Goal: Information Seeking & Learning: Find specific fact

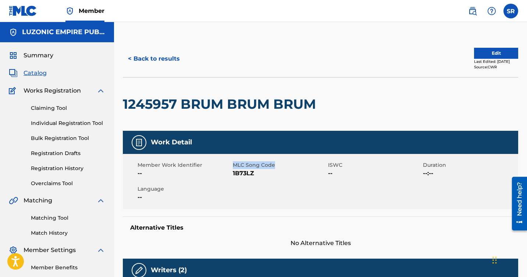
click at [155, 54] on button "< Back to results" at bounding box center [154, 59] width 62 height 18
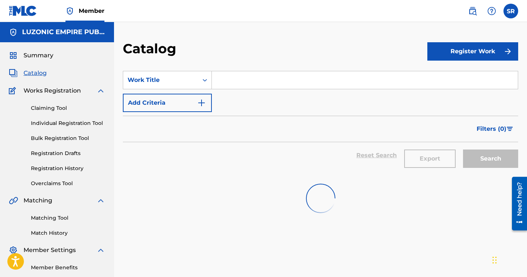
scroll to position [39, 0]
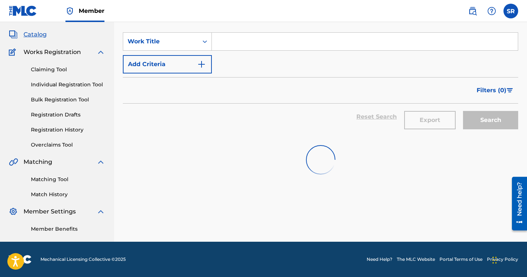
click at [40, 37] on span "Catalog" at bounding box center [35, 34] width 23 height 9
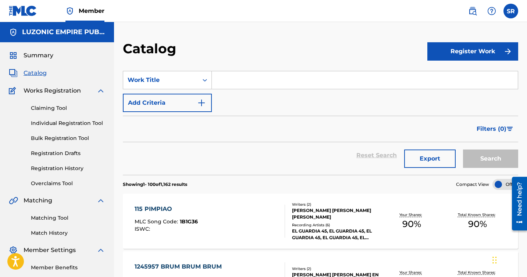
click at [473, 14] on img at bounding box center [472, 11] width 9 height 9
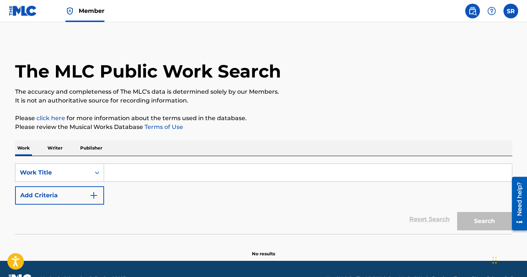
click at [60, 149] on p "Writer" at bounding box center [54, 148] width 19 height 15
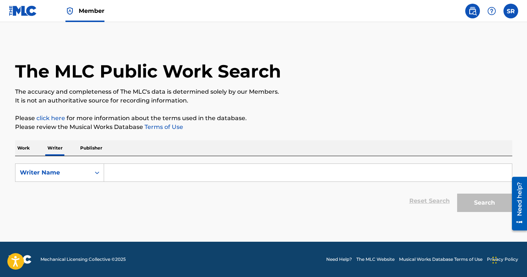
click at [148, 168] on input "Search Form" at bounding box center [308, 173] width 408 height 18
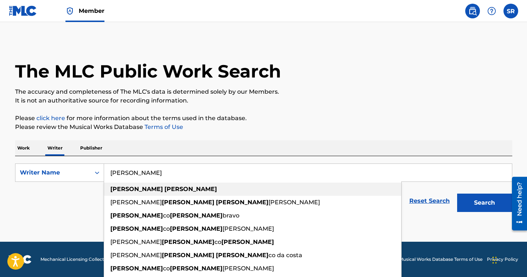
type input "francis alberto"
click at [164, 192] on strong "alberto" at bounding box center [190, 189] width 53 height 7
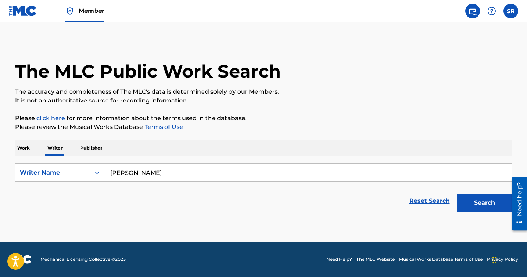
click at [480, 206] on button "Search" at bounding box center [484, 203] width 55 height 18
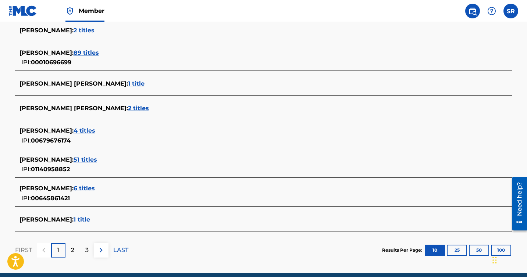
scroll to position [267, 0]
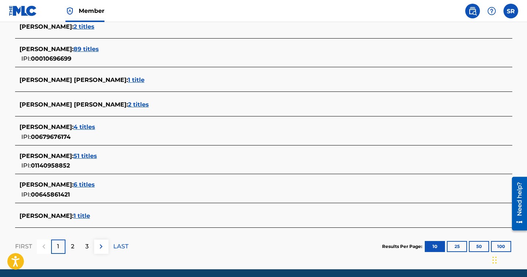
click at [97, 156] on span "51 titles" at bounding box center [86, 156] width 24 height 7
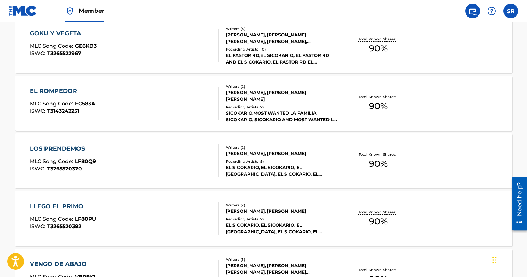
scroll to position [470, 0]
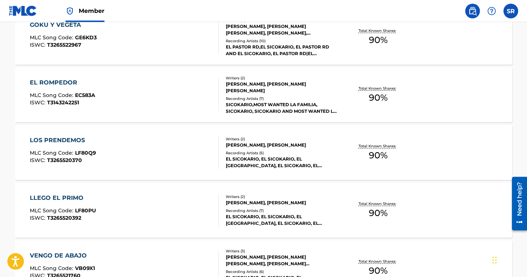
click at [152, 204] on div "LLEGO EL PRIMO MLC Song Code : LF80PU ISWC : T3265520392" at bounding box center [124, 210] width 189 height 33
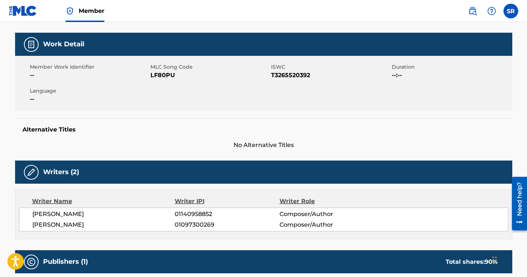
scroll to position [92, 0]
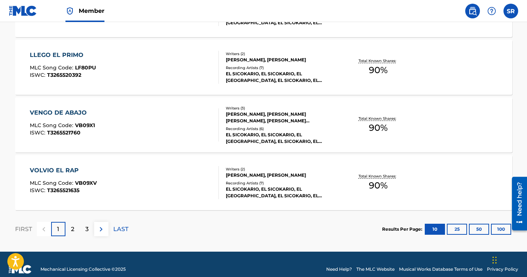
scroll to position [614, 0]
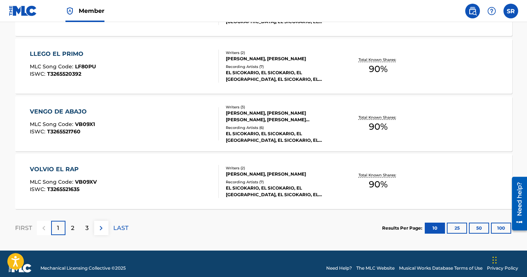
click at [499, 226] on button "100" at bounding box center [501, 228] width 20 height 11
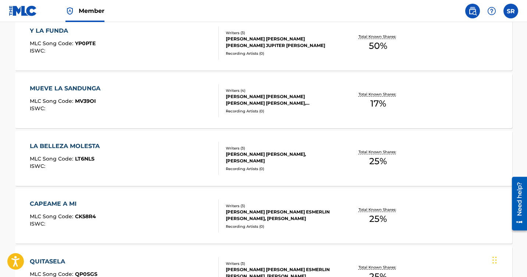
scroll to position [1100, 0]
click at [188, 161] on div "LA BELLEZA MOLESTA MLC Song Code : LT6NLS ISWC :" at bounding box center [124, 158] width 189 height 33
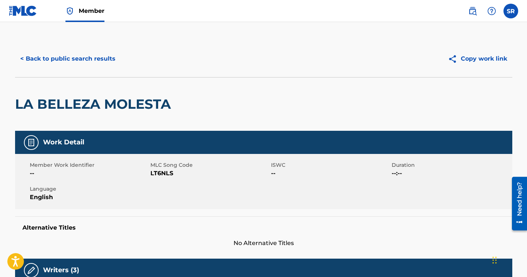
click at [75, 55] on button "< Back to public search results" at bounding box center [68, 59] width 106 height 18
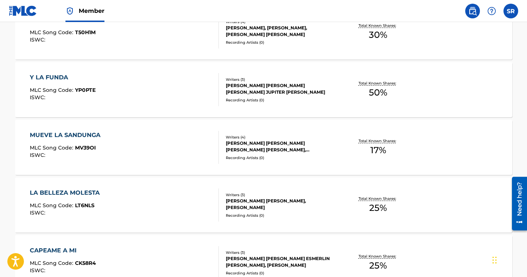
scroll to position [1049, 0]
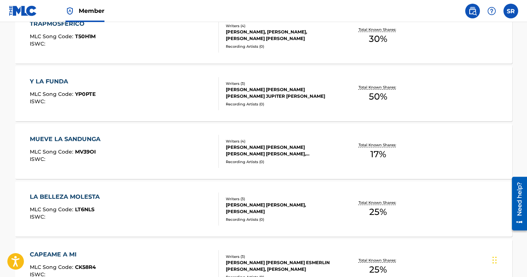
click at [157, 162] on div "MUEVE LA SANDUNGA MLC Song Code : MV39OI ISWC :" at bounding box center [124, 151] width 189 height 33
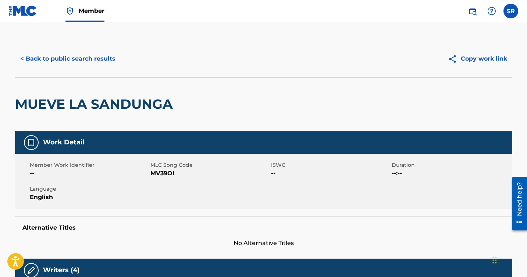
click at [83, 60] on button "< Back to public search results" at bounding box center [68, 59] width 106 height 18
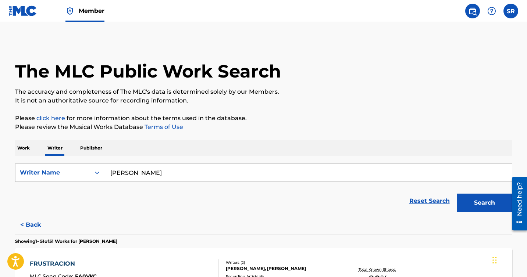
click at [143, 177] on input "francis alberto" at bounding box center [308, 173] width 408 height 18
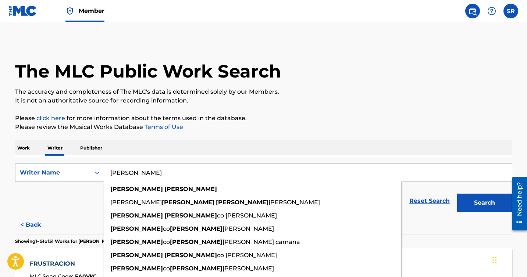
paste input "Manuel Francisco Cuevas Hernandez"
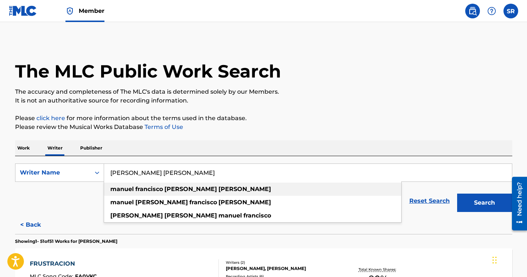
click at [218, 188] on strong "hernandez" at bounding box center [244, 189] width 53 height 7
type input "manuel francisco cuevas hernandez"
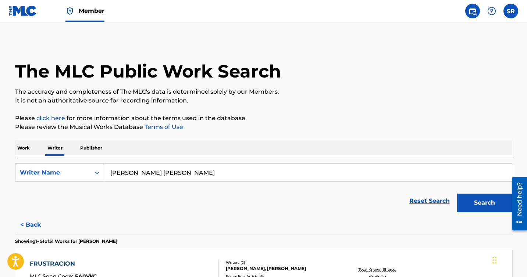
click at [481, 204] on button "Search" at bounding box center [484, 203] width 55 height 18
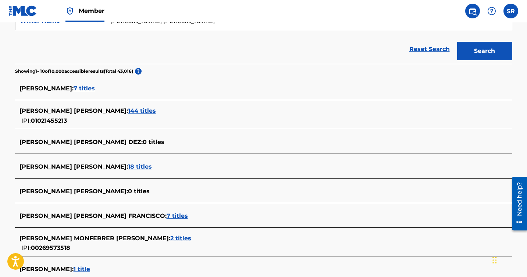
scroll to position [153, 0]
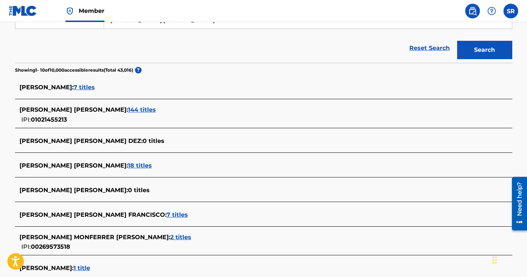
click at [167, 214] on span "7 titles" at bounding box center [177, 214] width 21 height 7
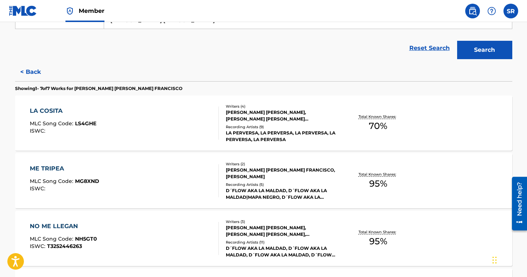
click at [143, 135] on div "LA COSITA MLC Song Code : LS4GHE ISWC :" at bounding box center [124, 123] width 189 height 33
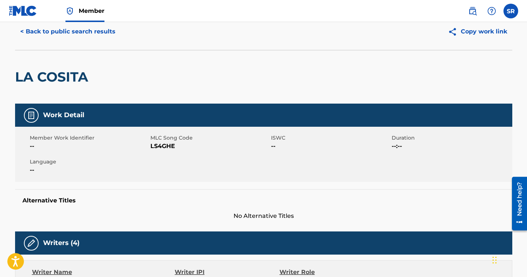
scroll to position [24, 0]
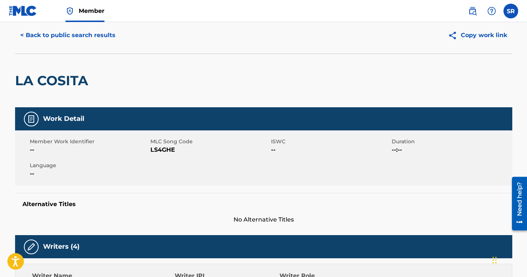
click at [79, 42] on button "< Back to public search results" at bounding box center [68, 35] width 106 height 18
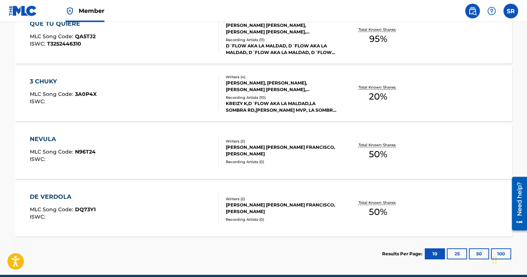
scroll to position [415, 0]
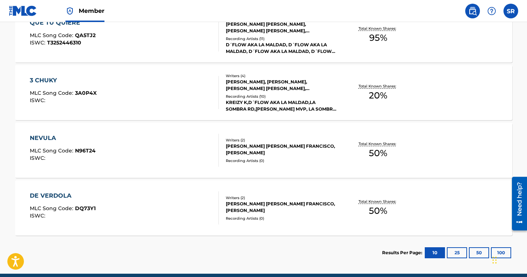
click at [153, 92] on div "3 CHUKY MLC Song Code : 3A0P4X ISWC :" at bounding box center [124, 92] width 189 height 33
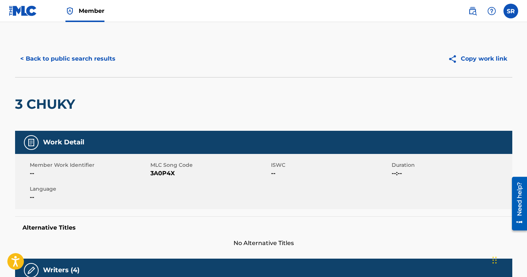
click at [84, 65] on button "< Back to public search results" at bounding box center [68, 59] width 106 height 18
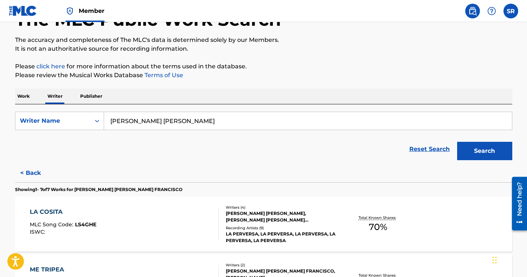
scroll to position [50, 0]
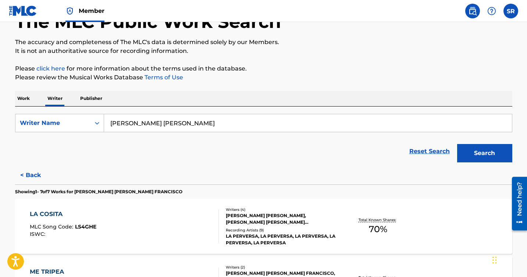
click at [38, 174] on button "< Back" at bounding box center [37, 175] width 44 height 18
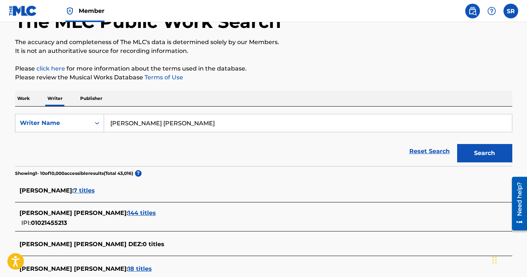
click at [156, 213] on span "144 titles" at bounding box center [142, 213] width 28 height 7
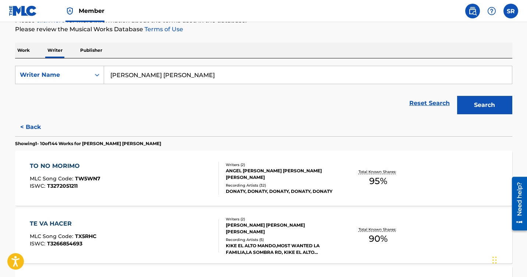
scroll to position [100, 0]
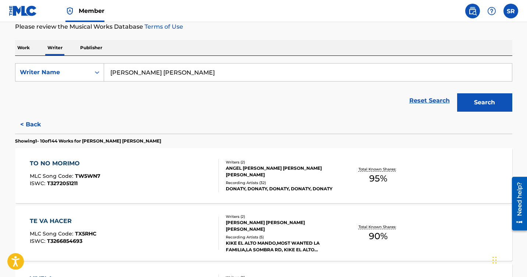
click at [121, 175] on div "TO NO MORIMO MLC Song Code : TW5WN7 ISWC : T3272051211" at bounding box center [124, 175] width 189 height 33
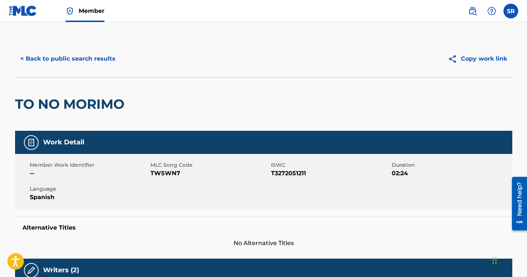
click at [86, 64] on button "< Back to public search results" at bounding box center [68, 59] width 106 height 18
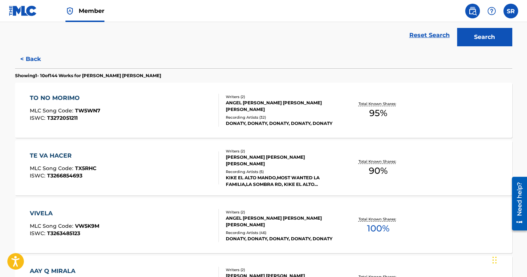
scroll to position [172, 0]
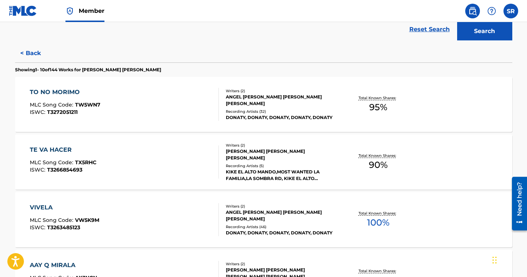
click at [38, 54] on button "< Back" at bounding box center [37, 53] width 44 height 18
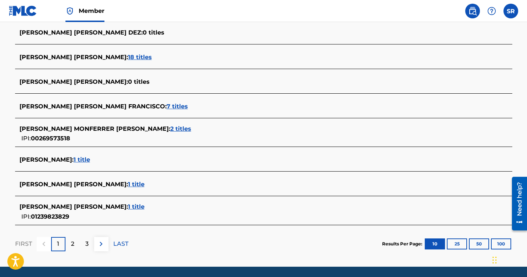
scroll to position [264, 0]
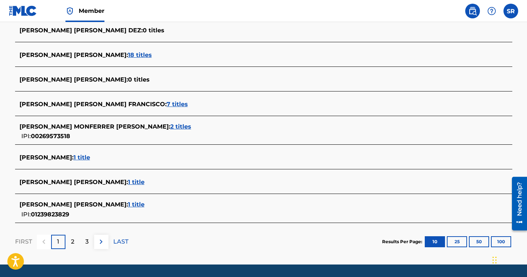
click at [145, 181] on span "1 title" at bounding box center [136, 182] width 17 height 7
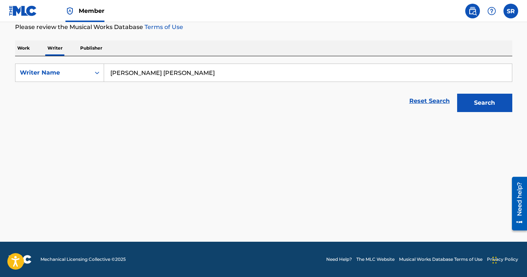
scroll to position [100, 0]
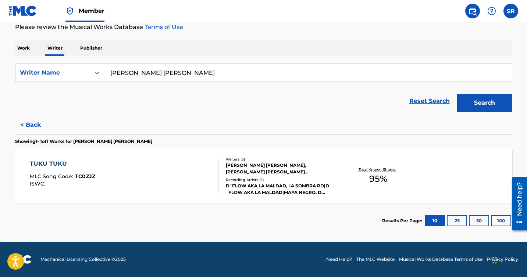
click at [177, 174] on div "TUKU TUKU MLC Song Code : TC0ZJZ ISWC :" at bounding box center [124, 176] width 189 height 33
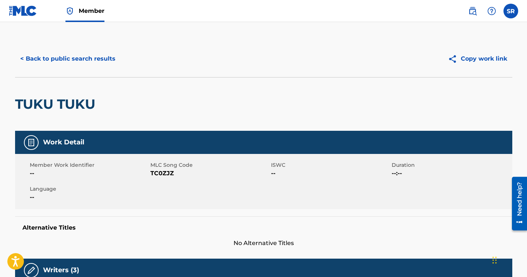
click at [68, 60] on button "< Back to public search results" at bounding box center [68, 59] width 106 height 18
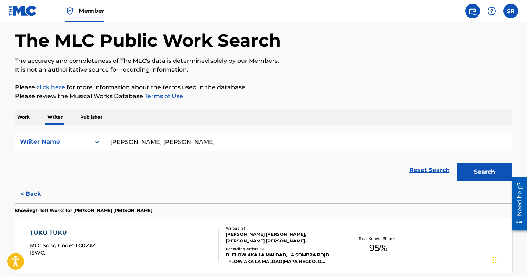
scroll to position [100, 0]
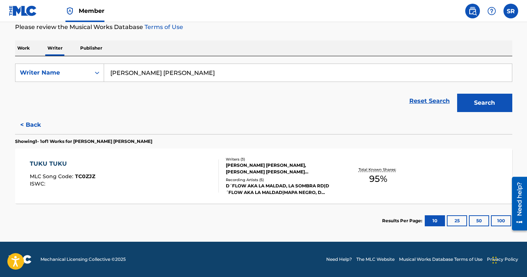
drag, startPoint x: 34, startPoint y: 122, endPoint x: 38, endPoint y: 122, distance: 3.7
click at [35, 122] on button "< Back" at bounding box center [37, 125] width 44 height 18
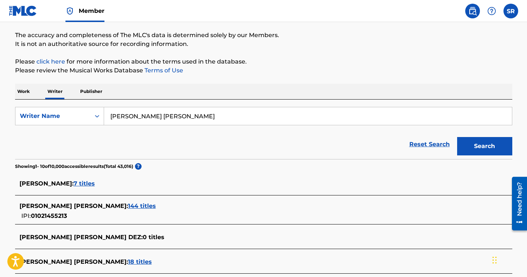
scroll to position [19, 0]
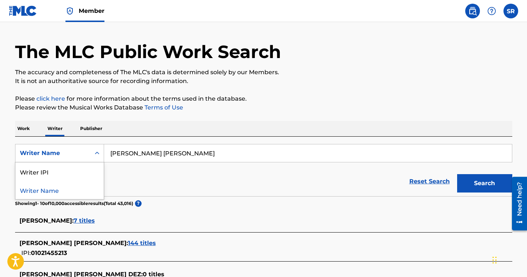
click at [90, 149] on div "Search Form" at bounding box center [96, 153] width 13 height 13
click at [178, 182] on div "Reset Search Search" at bounding box center [263, 181] width 497 height 29
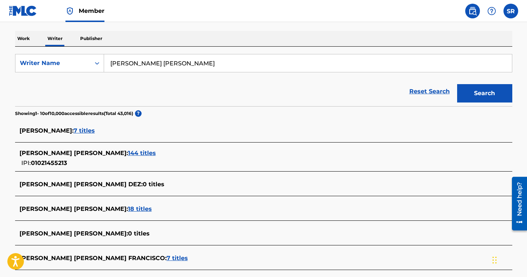
scroll to position [107, 0]
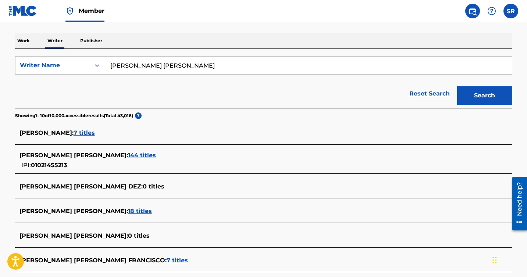
click at [72, 156] on span "MANUEL FRANCISCO CUEVAS HERNANDEZ :" at bounding box center [73, 155] width 109 height 7
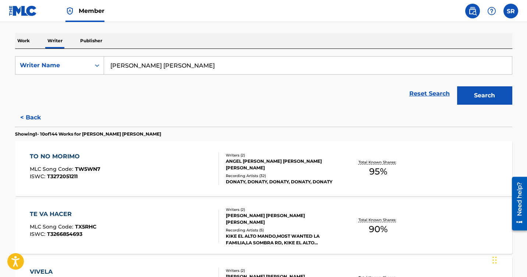
drag, startPoint x: 162, startPoint y: 135, endPoint x: 89, endPoint y: 136, distance: 72.8
click at [89, 136] on section "Showing 1 - 10 of 144 Works for MANUEL FRANCISCO CUEVAS HERNANDEZ" at bounding box center [263, 132] width 497 height 11
copy p "MANUEL FRANCISCO CUEVAS HERNANDEZ"
click at [42, 120] on button "< Back" at bounding box center [37, 118] width 44 height 18
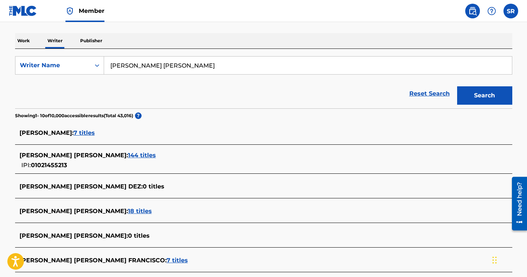
click at [67, 166] on span "01021455213" at bounding box center [49, 165] width 36 height 7
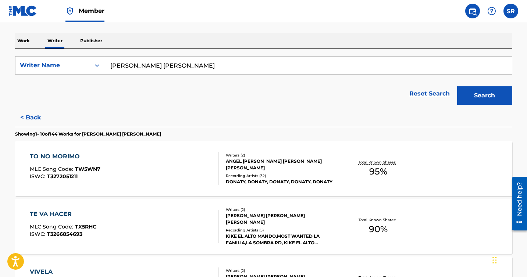
drag, startPoint x: 42, startPoint y: 120, endPoint x: 45, endPoint y: 121, distance: 3.8
click at [42, 120] on button "< Back" at bounding box center [37, 118] width 44 height 18
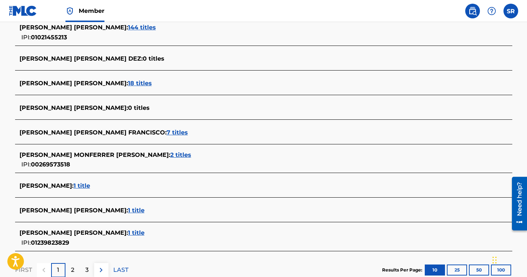
scroll to position [286, 0]
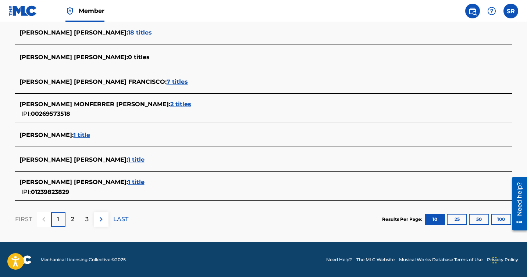
click at [499, 222] on button "100" at bounding box center [501, 219] width 20 height 11
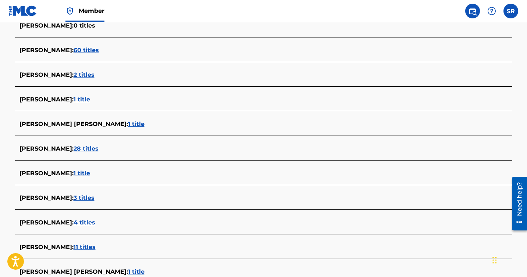
scroll to position [216, 0]
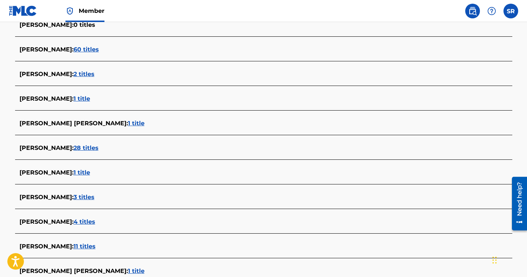
click at [99, 149] on span "28 titles" at bounding box center [86, 148] width 25 height 7
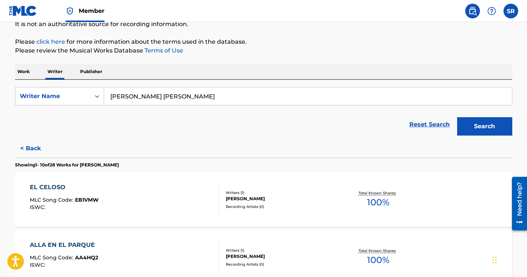
scroll to position [103, 0]
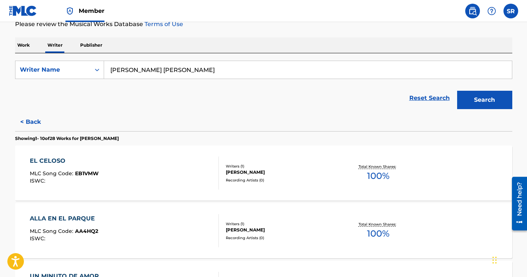
click at [32, 121] on button "< Back" at bounding box center [37, 122] width 44 height 18
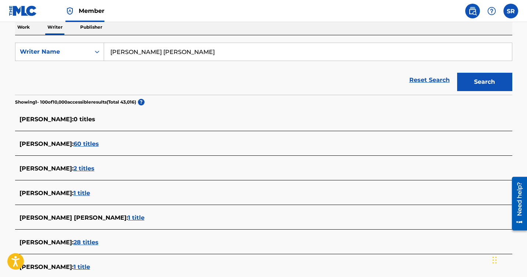
scroll to position [0, 0]
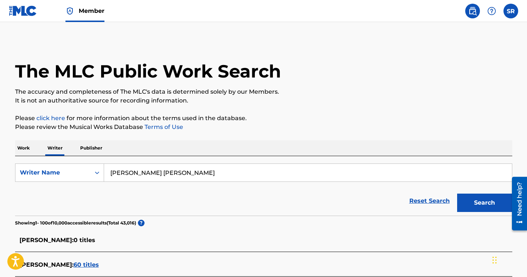
click at [223, 171] on input "manuel francisco cuevas hernandez" at bounding box center [308, 173] width 408 height 18
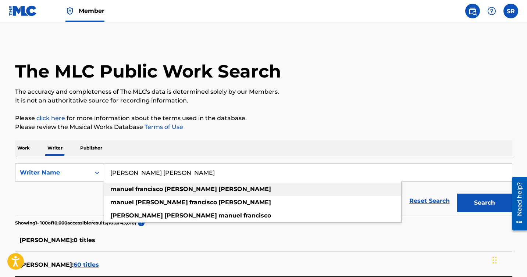
click at [168, 190] on strong "cuevas" at bounding box center [190, 189] width 53 height 7
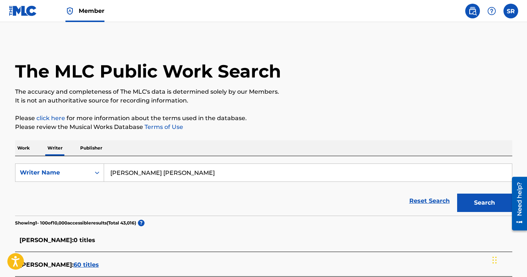
click at [468, 204] on button "Search" at bounding box center [484, 203] width 55 height 18
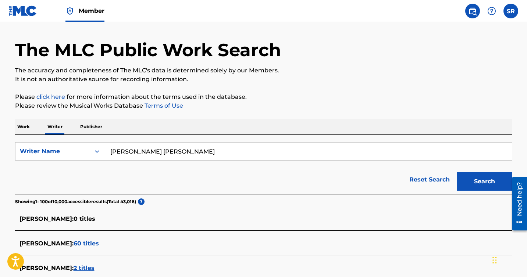
scroll to position [19, 0]
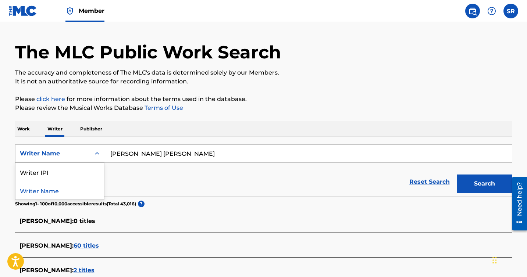
click at [72, 153] on div "Writer Name" at bounding box center [53, 153] width 66 height 9
click at [65, 169] on div "Writer IPI" at bounding box center [59, 172] width 88 height 18
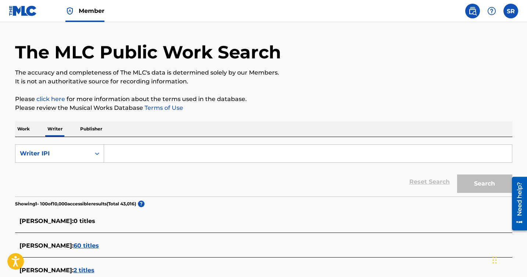
click at [152, 154] on input "Search Form" at bounding box center [308, 154] width 408 height 18
paste input "01280291366"
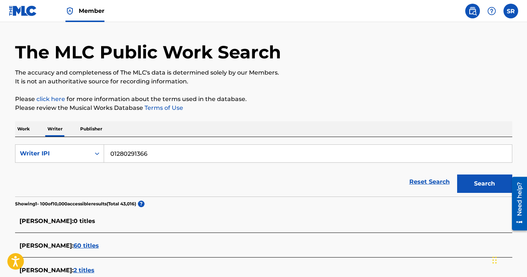
click at [139, 155] on input "01280291366" at bounding box center [308, 154] width 408 height 18
paste input "021455213"
type input "01021455213"
click at [477, 183] on button "Search" at bounding box center [484, 184] width 55 height 18
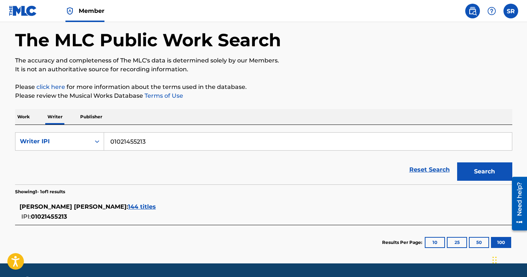
scroll to position [53, 0]
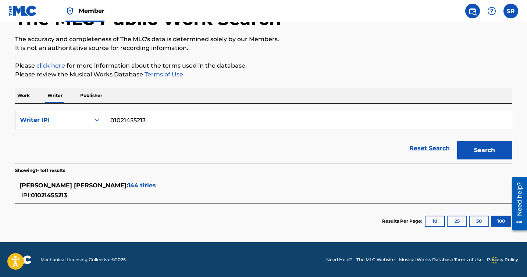
click at [156, 185] on span "144 titles" at bounding box center [142, 185] width 28 height 7
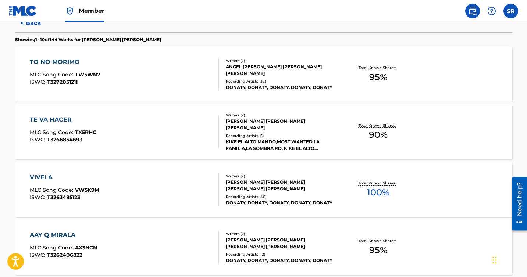
scroll to position [206, 0]
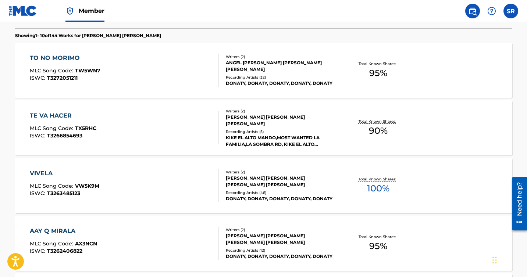
click at [171, 134] on div "TE VA HACER MLC Song Code : TX5RHC ISWC : T3266854693" at bounding box center [124, 127] width 189 height 33
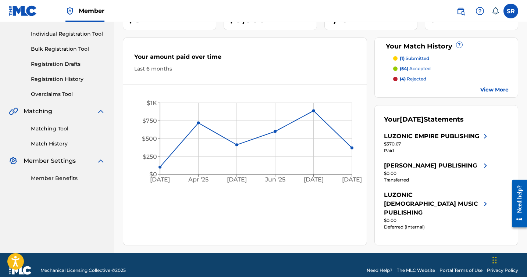
scroll to position [92, 0]
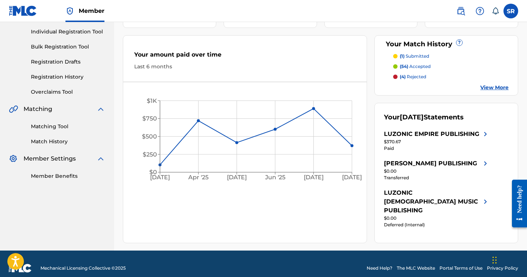
click at [514, 14] on label at bounding box center [511, 11] width 15 height 15
click at [511, 11] on input "SR Steven Rosario catalog@luzonicmp.com Notification Preferences Profile Log out" at bounding box center [511, 11] width 0 height 0
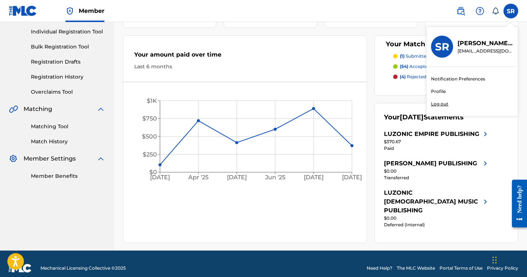
click at [436, 105] on p "Log out" at bounding box center [439, 104] width 17 height 7
click at [511, 11] on input "SR Steven Rosario catalog@luzonicmp.com Notification Preferences Profile Log out" at bounding box center [511, 11] width 0 height 0
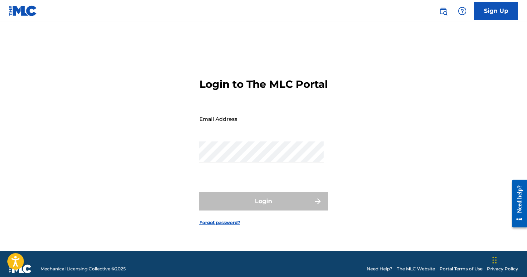
click at [0, 277] on nordpass-portal at bounding box center [0, 277] width 0 height 0
type input "[EMAIL_ADDRESS][DOMAIN_NAME]"
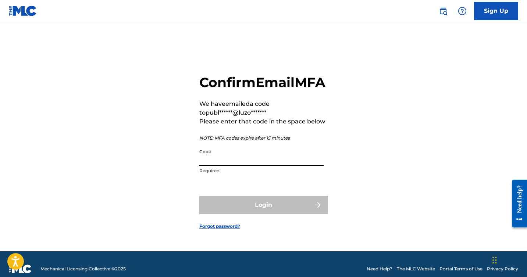
click at [233, 163] on input "Code" at bounding box center [261, 155] width 124 height 21
paste input "425955"
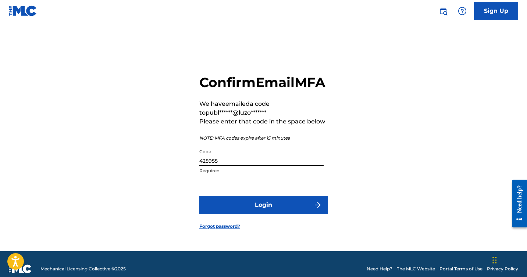
type input "425955"
click at [245, 208] on button "Login" at bounding box center [263, 205] width 129 height 18
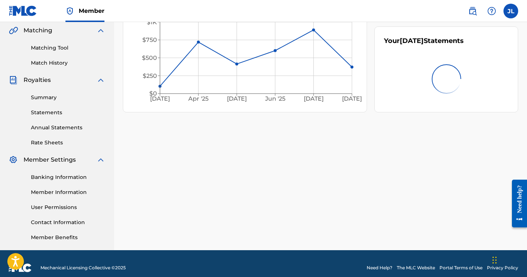
scroll to position [179, 0]
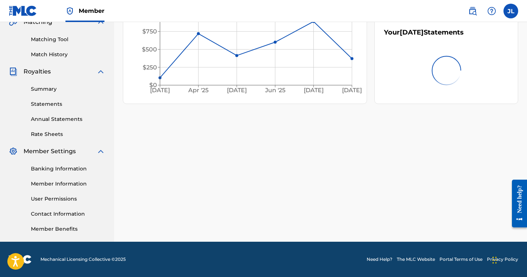
click at [63, 200] on link "User Permissions" at bounding box center [68, 199] width 74 height 8
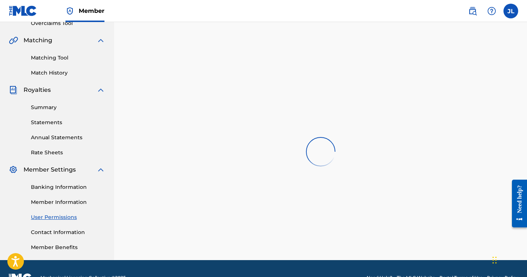
scroll to position [161, 0]
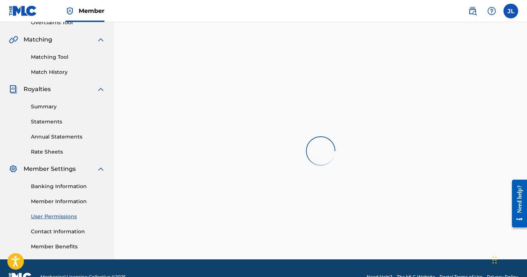
click at [64, 199] on link "Member Information" at bounding box center [68, 202] width 74 height 8
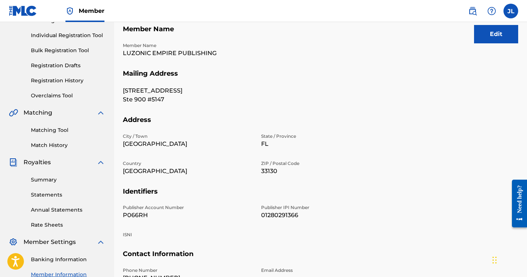
scroll to position [96, 0]
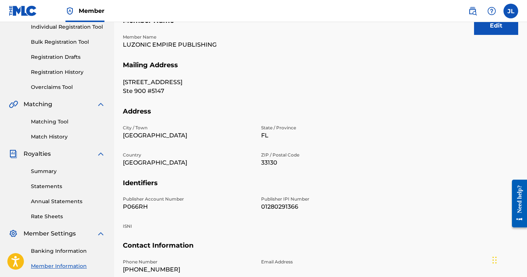
click at [141, 207] on p "P066RH" at bounding box center [187, 207] width 129 height 9
click at [141, 208] on p "P066RH" at bounding box center [187, 207] width 129 height 9
copy p "P066RH"
click at [274, 208] on p "01280291366" at bounding box center [325, 207] width 129 height 9
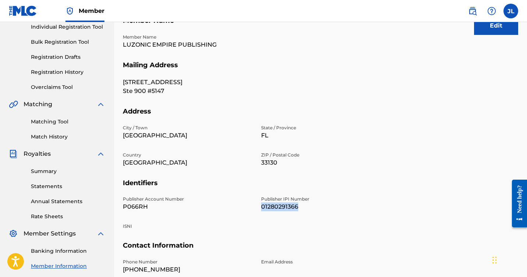
copy p "01280291366"
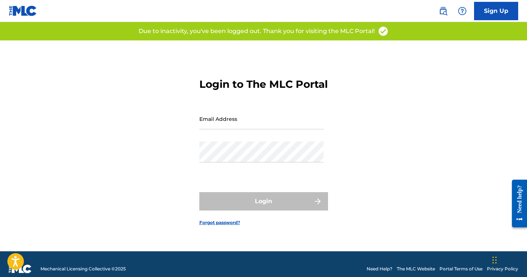
click at [231, 129] on input "Email Address" at bounding box center [261, 119] width 124 height 21
click at [0, 277] on nordpass-autofill-portal at bounding box center [0, 277] width 0 height 0
type input "[EMAIL_ADDRESS][DOMAIN_NAME]"
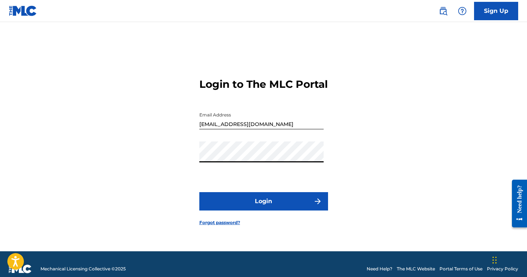
click at [252, 202] on button "Login" at bounding box center [263, 201] width 129 height 18
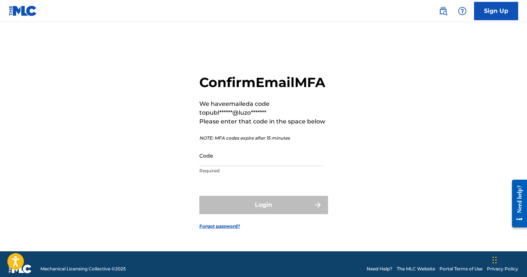
click at [237, 166] on input "Code" at bounding box center [261, 155] width 124 height 21
paste input "469642"
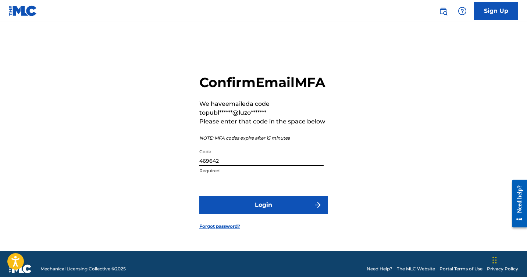
type input "469642"
click at [250, 205] on button "Login" at bounding box center [263, 205] width 129 height 18
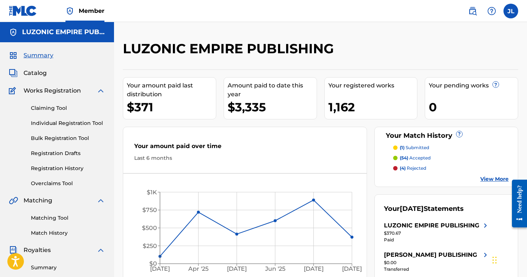
click at [33, 75] on span "Catalog" at bounding box center [35, 73] width 23 height 9
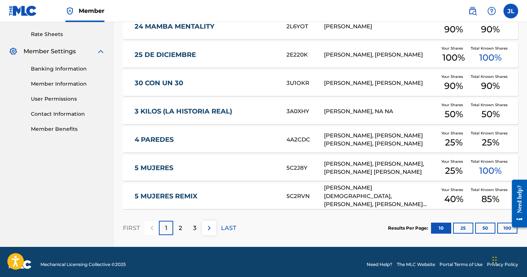
scroll to position [284, 0]
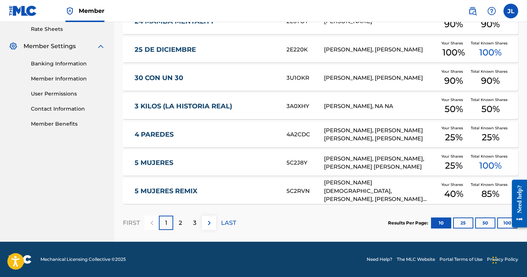
click at [503, 224] on button "100" at bounding box center [507, 223] width 20 height 11
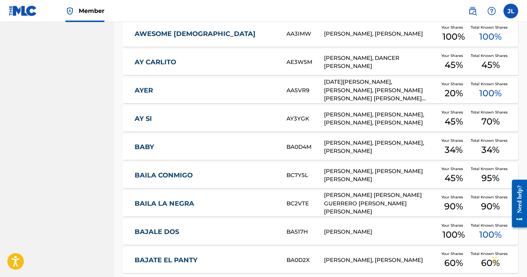
scroll to position [1687, 0]
click at [208, 93] on link "AYER" at bounding box center [206, 91] width 142 height 8
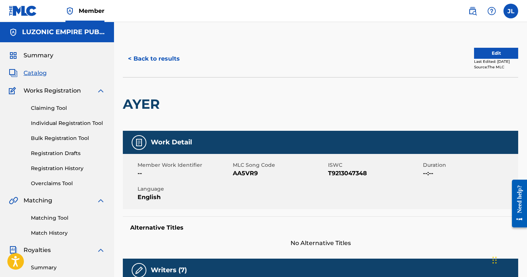
click at [170, 64] on button "< Back to results" at bounding box center [154, 59] width 62 height 18
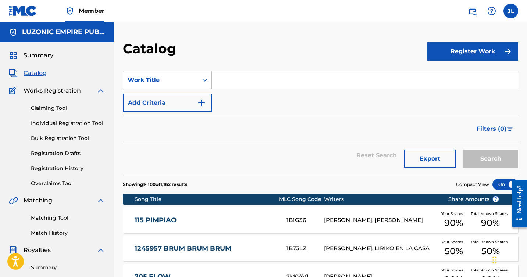
click at [30, 56] on span "Summary" at bounding box center [39, 55] width 30 height 9
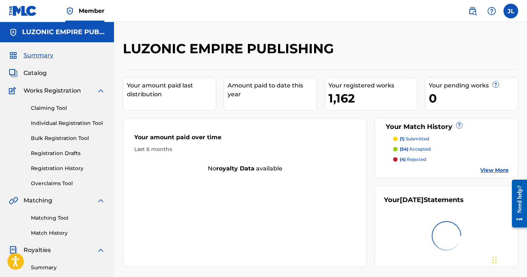
click at [40, 72] on span "Catalog" at bounding box center [35, 73] width 23 height 9
